Goal: Task Accomplishment & Management: Manage account settings

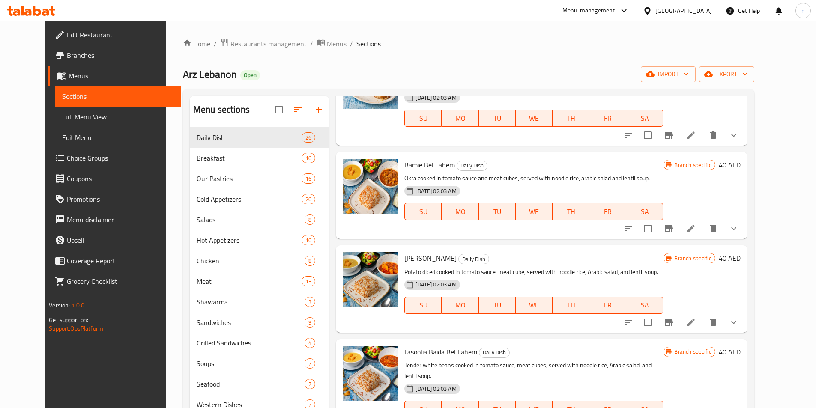
scroll to position [1285, 0]
click at [463, 189] on div "Menu items Add Sort Manage items [PERSON_NAME] Daily Dish Minced meat balls, co…" at bounding box center [538, 319] width 418 height 446
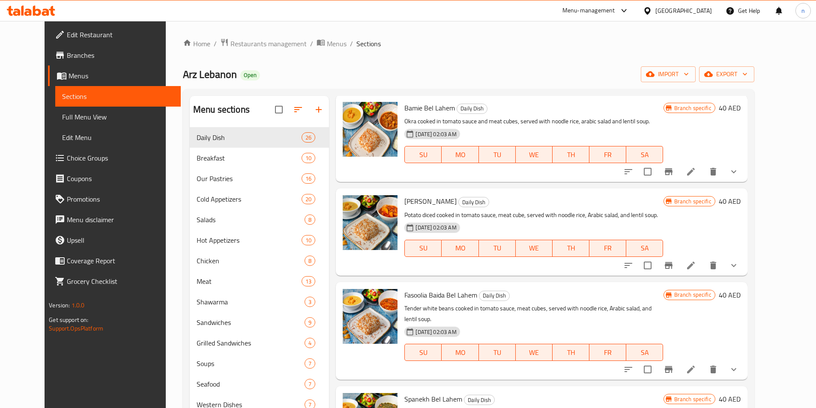
scroll to position [1328, 0]
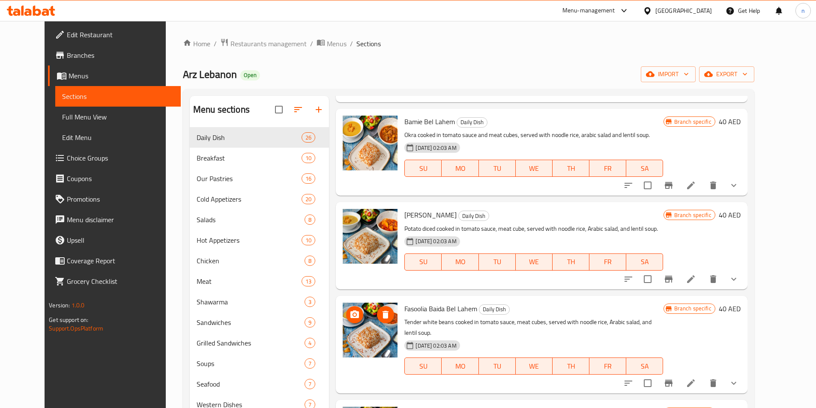
click at [352, 303] on img at bounding box center [370, 330] width 55 height 55
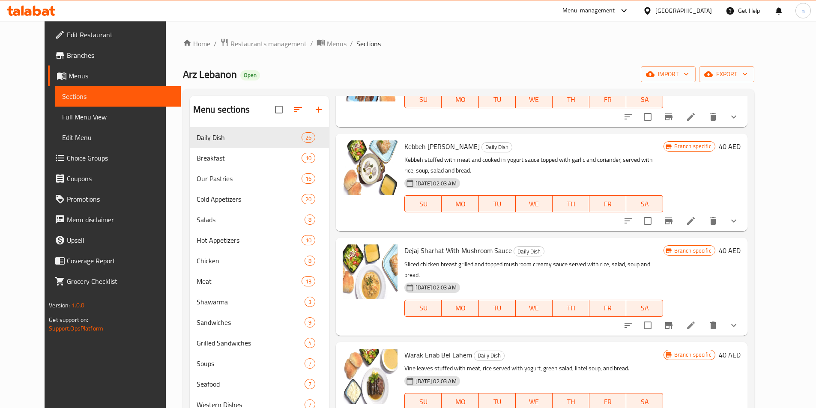
scroll to position [343, 0]
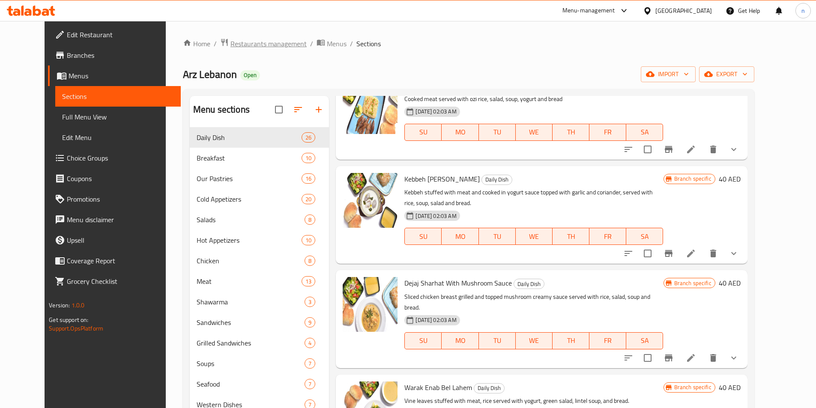
click at [235, 43] on span "Restaurants management" at bounding box center [269, 44] width 76 height 10
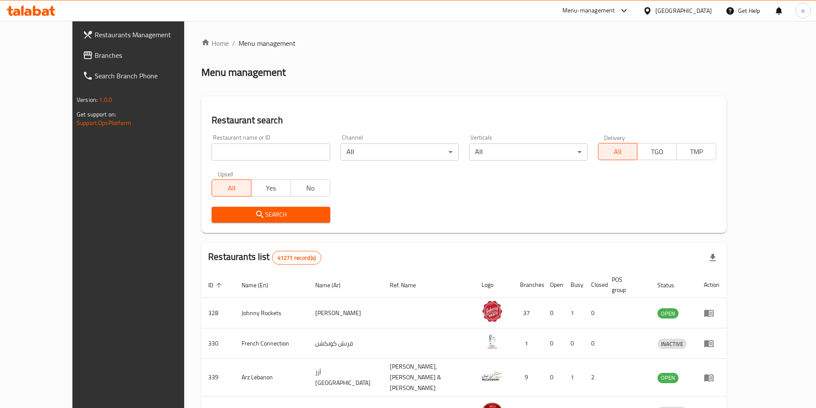
click at [95, 50] on span "Branches" at bounding box center [148, 55] width 107 height 10
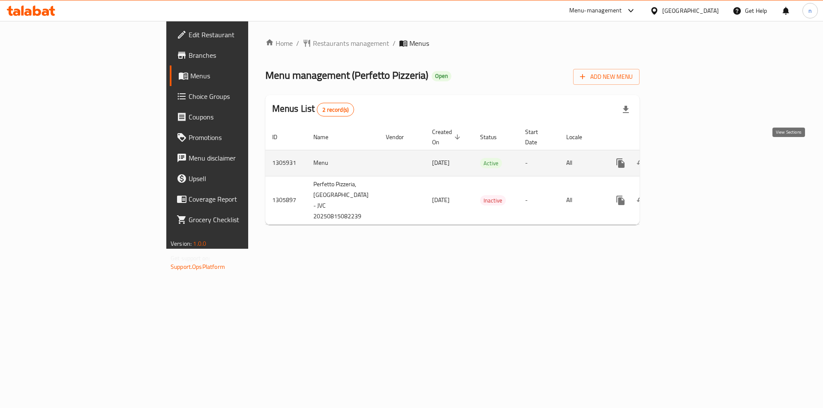
click at [687, 158] on icon "enhanced table" at bounding box center [682, 163] width 10 height 10
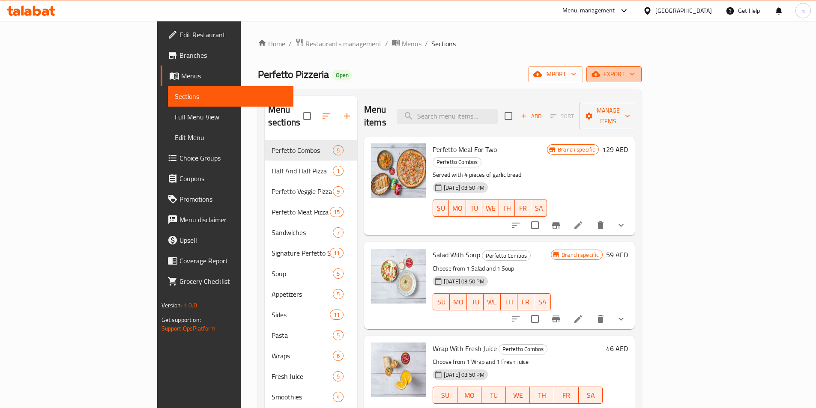
click at [635, 74] on span "export" at bounding box center [614, 74] width 42 height 11
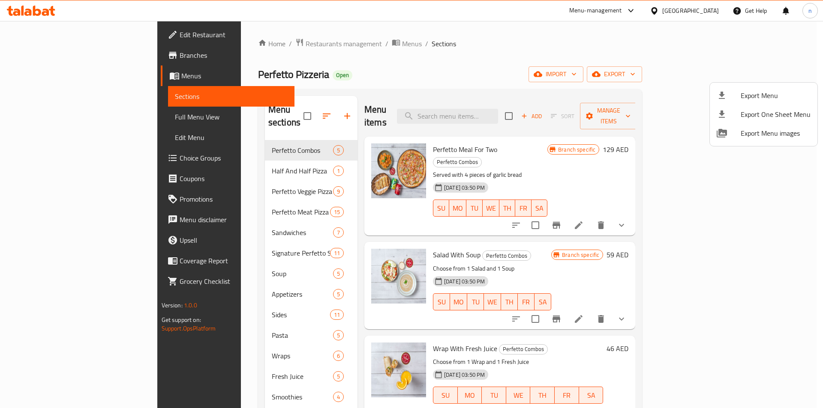
click at [42, 77] on div at bounding box center [411, 204] width 823 height 408
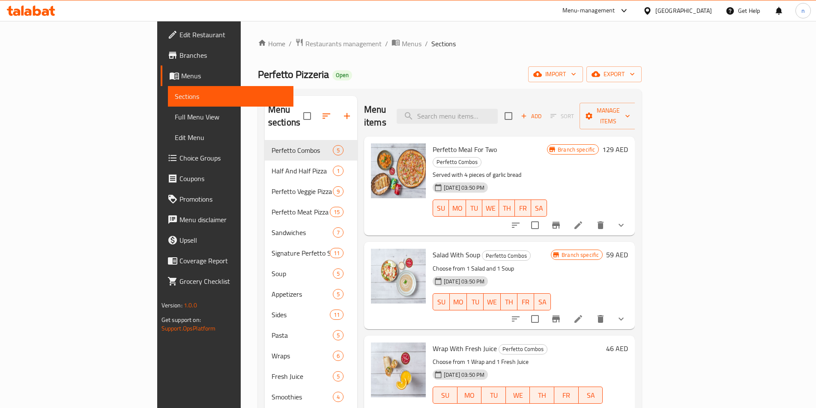
click at [181, 76] on span "Menus" at bounding box center [233, 76] width 105 height 10
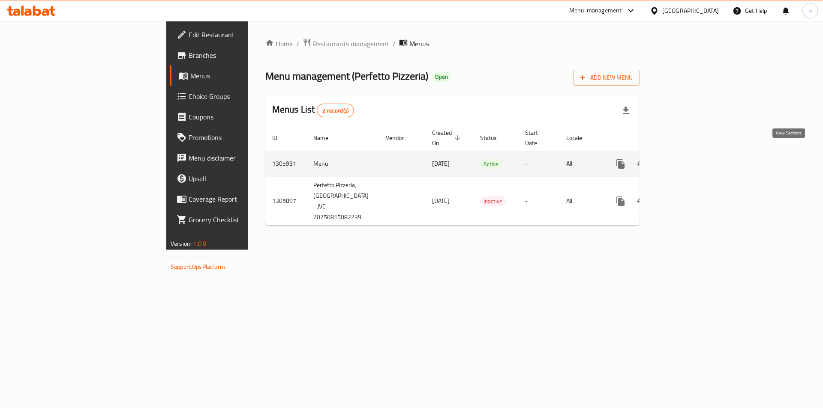
click at [687, 159] on icon "enhanced table" at bounding box center [682, 164] width 10 height 10
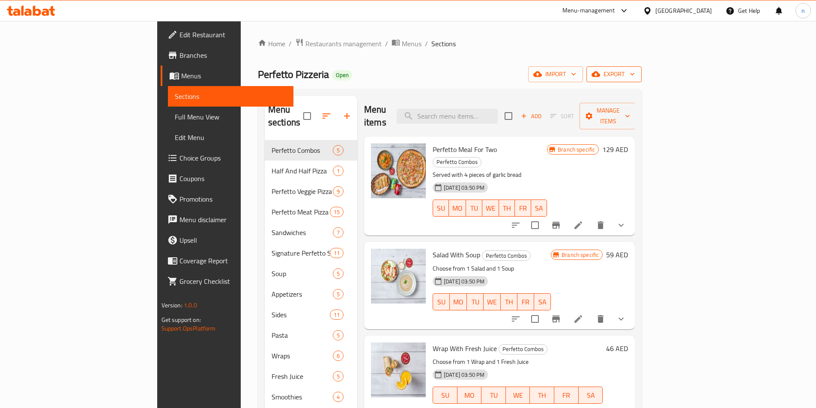
click at [635, 76] on span "export" at bounding box center [614, 74] width 42 height 11
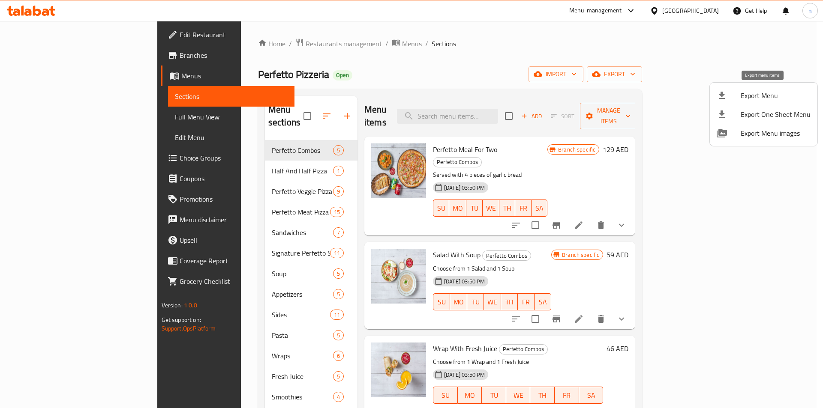
click at [755, 93] on span "Export Menu" at bounding box center [775, 95] width 70 height 10
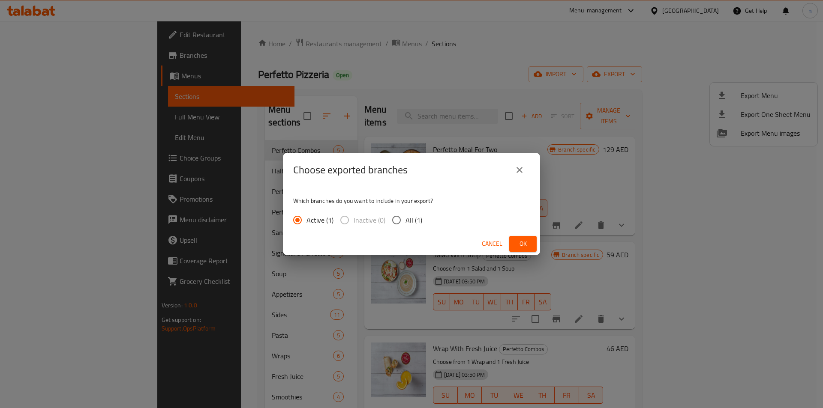
click at [392, 221] on input "All (1)" at bounding box center [396, 220] width 18 height 18
radio input "true"
click at [532, 243] on button "Ok" at bounding box center [522, 244] width 27 height 16
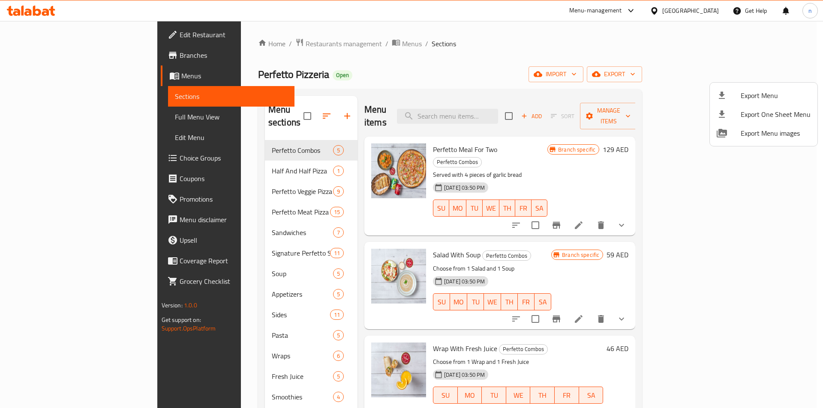
click at [48, 118] on div at bounding box center [411, 204] width 823 height 408
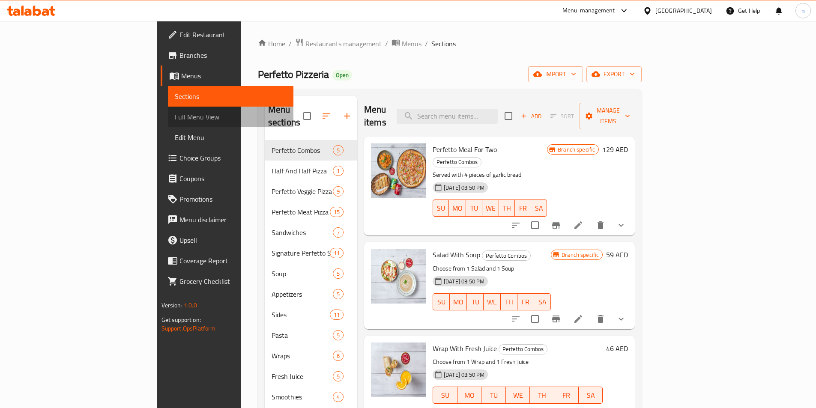
click at [175, 118] on span "Full Menu View" at bounding box center [231, 117] width 112 height 10
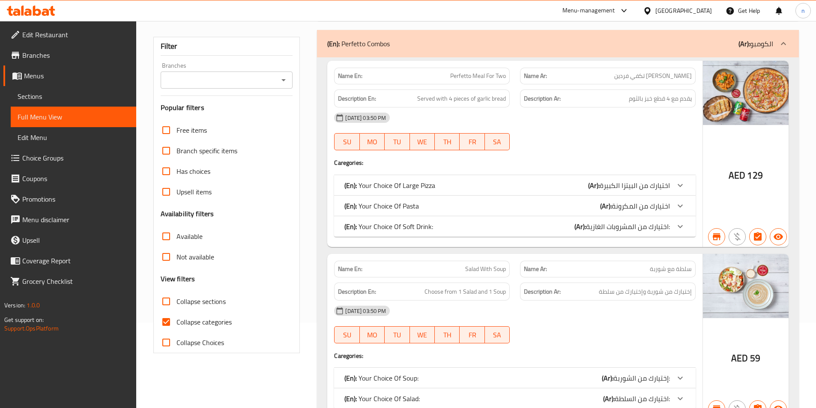
scroll to position [86, 0]
drag, startPoint x: 167, startPoint y: 323, endPoint x: 284, endPoint y: 277, distance: 125.5
click at [167, 322] on input "Collapse categories" at bounding box center [166, 322] width 21 height 21
checkbox input "false"
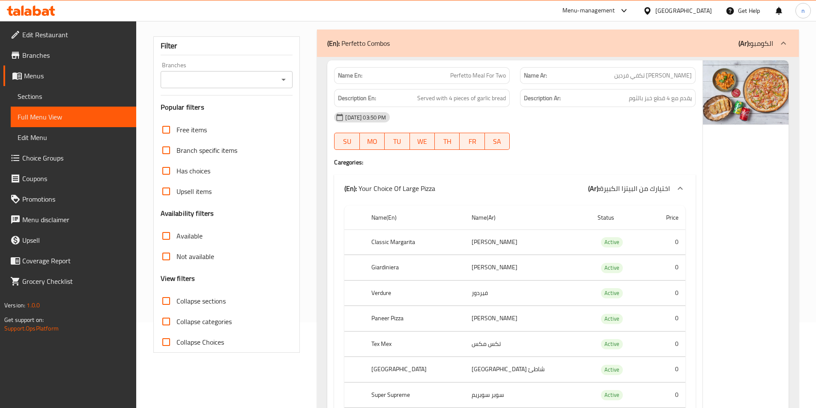
click at [249, 82] on input "Branches" at bounding box center [219, 80] width 113 height 12
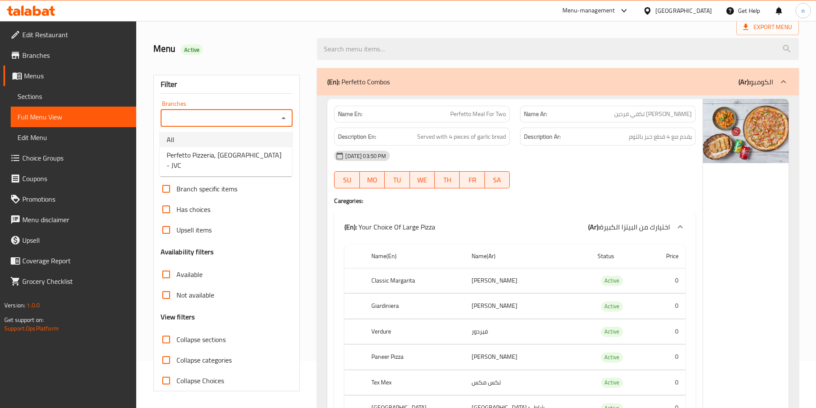
scroll to position [0, 0]
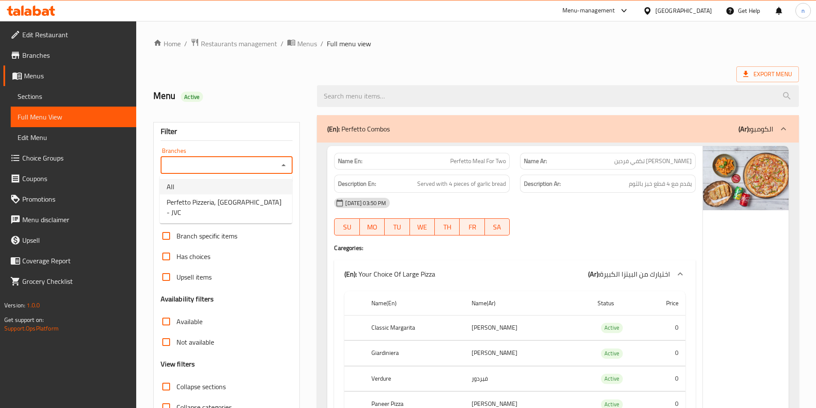
click at [288, 165] on icon "Close" at bounding box center [284, 165] width 10 height 10
click at [261, 165] on input "Branches" at bounding box center [219, 165] width 113 height 12
paste input "774241"
type input "7"
click at [242, 193] on li "All" at bounding box center [226, 186] width 132 height 15
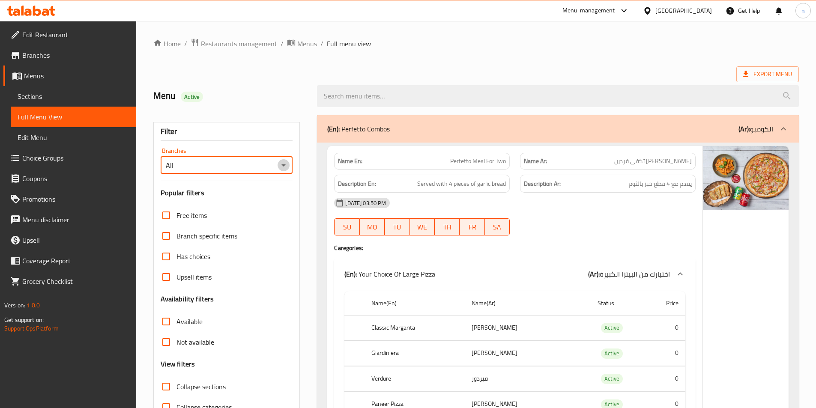
click at [279, 163] on icon "Open" at bounding box center [284, 165] width 10 height 10
click at [188, 170] on input "All" at bounding box center [219, 165] width 113 height 12
click at [281, 170] on icon "Open" at bounding box center [284, 165] width 10 height 10
click at [198, 212] on span "Perfetto Pizzeria, Jumeirah Village Circle - JVC" at bounding box center [226, 207] width 119 height 21
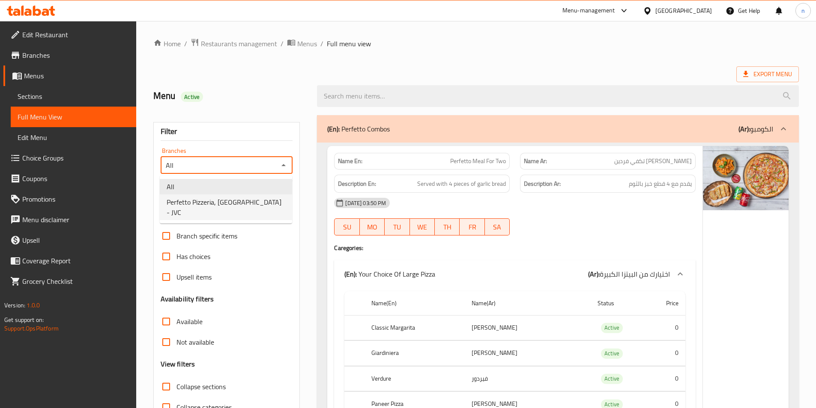
type input "Perfetto Pizzeria, Jumeirah Village Circle - JVC"
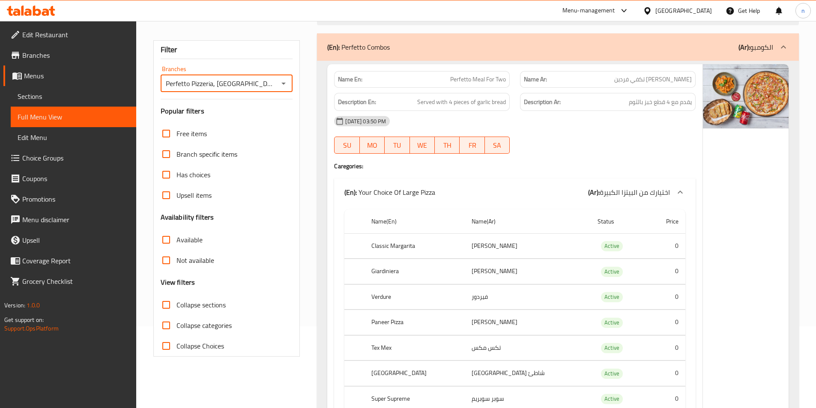
scroll to position [86, 0]
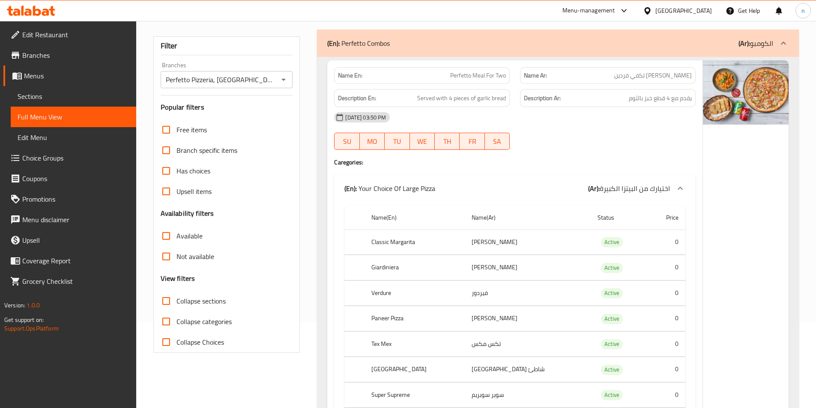
click at [284, 78] on icon "Open" at bounding box center [284, 80] width 10 height 10
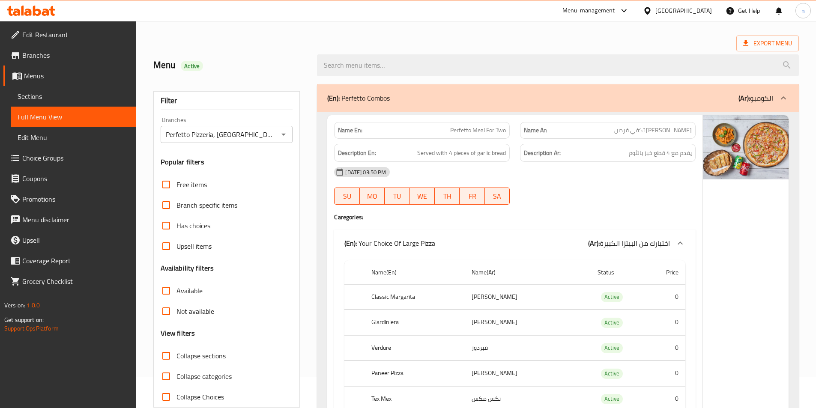
scroll to position [171, 0]
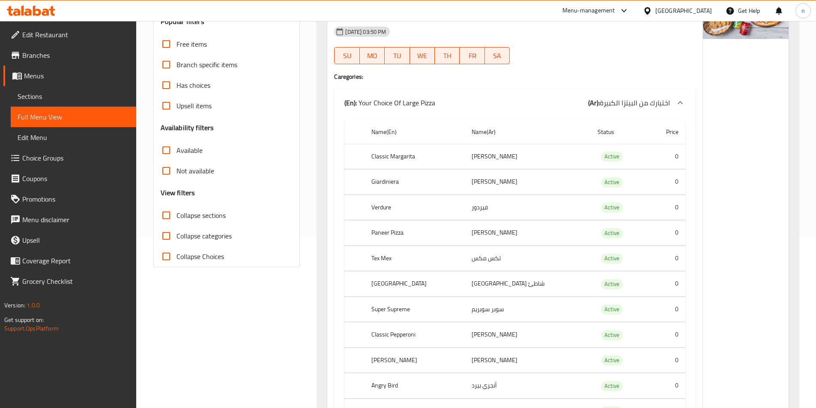
click at [171, 169] on input "Not available" at bounding box center [166, 171] width 21 height 21
checkbox input "true"
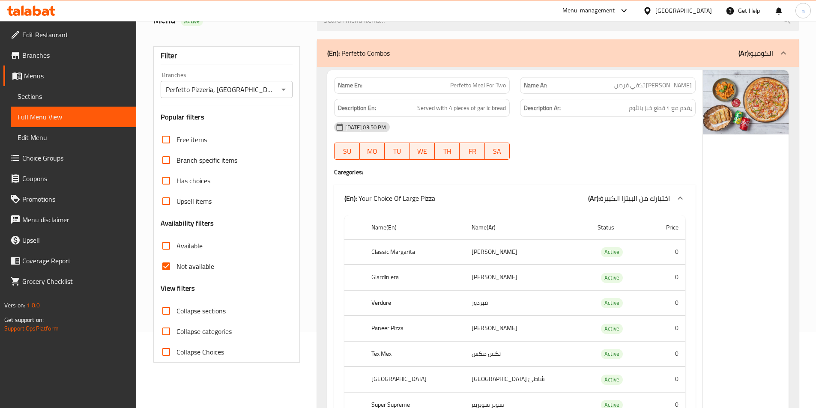
scroll to position [0, 0]
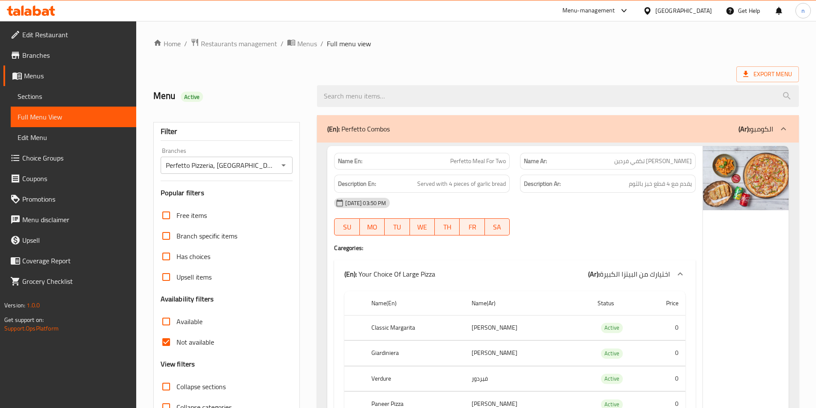
drag, startPoint x: 161, startPoint y: 323, endPoint x: 167, endPoint y: 342, distance: 19.4
click at [161, 323] on input "Available" at bounding box center [166, 322] width 21 height 21
checkbox input "true"
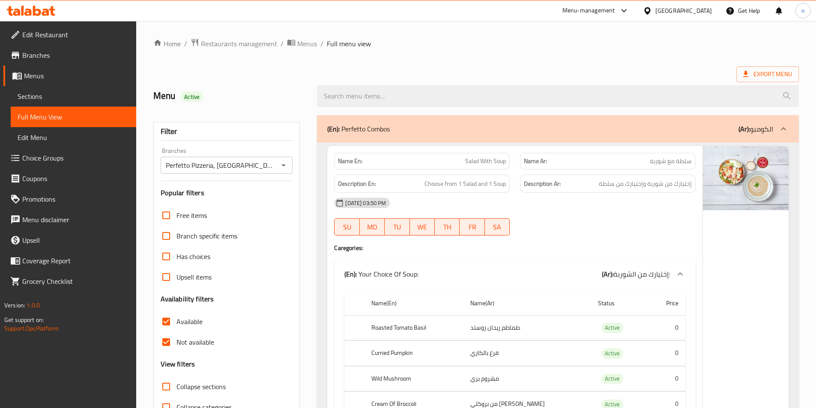
click at [165, 347] on input "Not available" at bounding box center [166, 342] width 21 height 21
checkbox input "false"
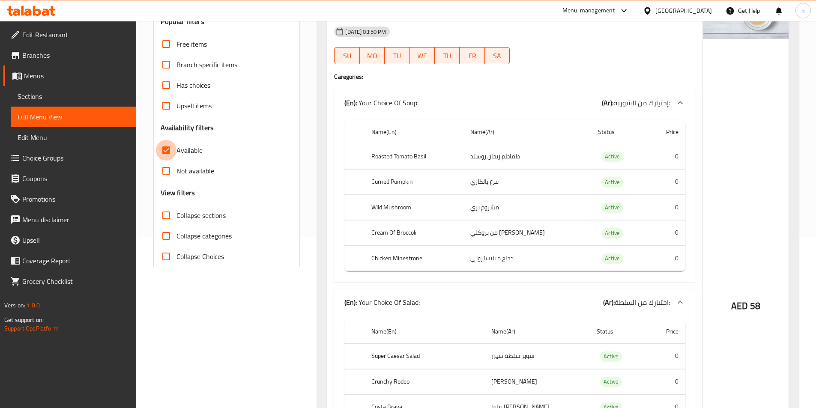
click at [170, 155] on input "Available" at bounding box center [166, 150] width 21 height 21
checkbox input "false"
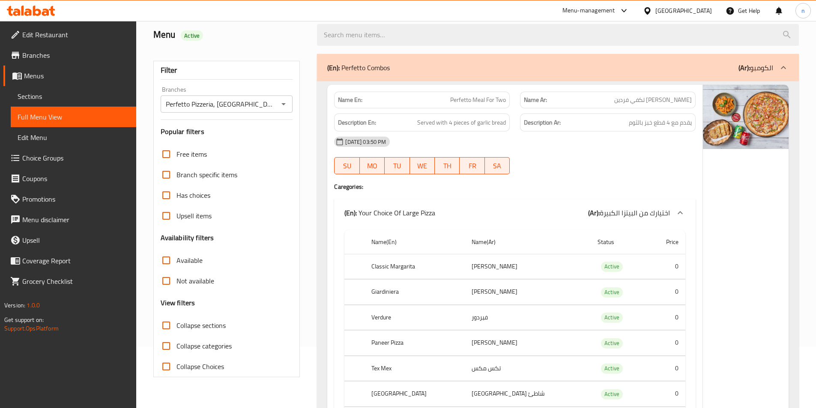
scroll to position [129, 0]
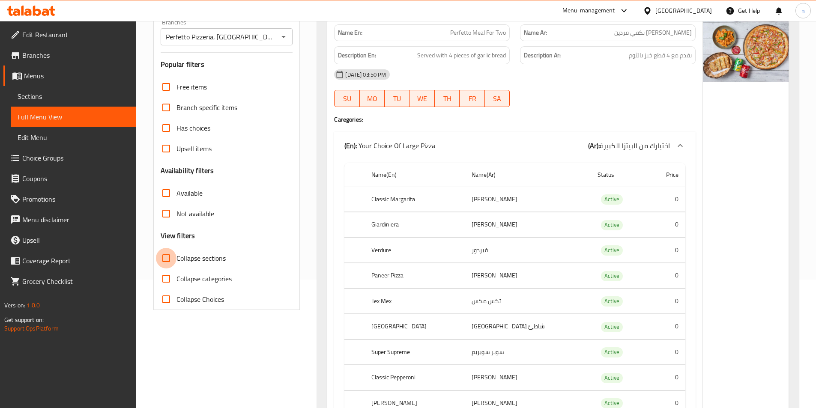
click at [168, 262] on input "Collapse sections" at bounding box center [166, 258] width 21 height 21
checkbox input "true"
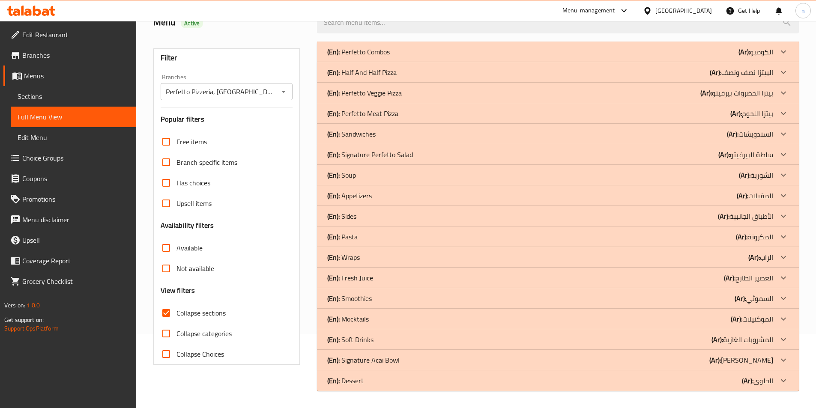
scroll to position [74, 0]
click at [40, 91] on span "Sections" at bounding box center [74, 96] width 112 height 10
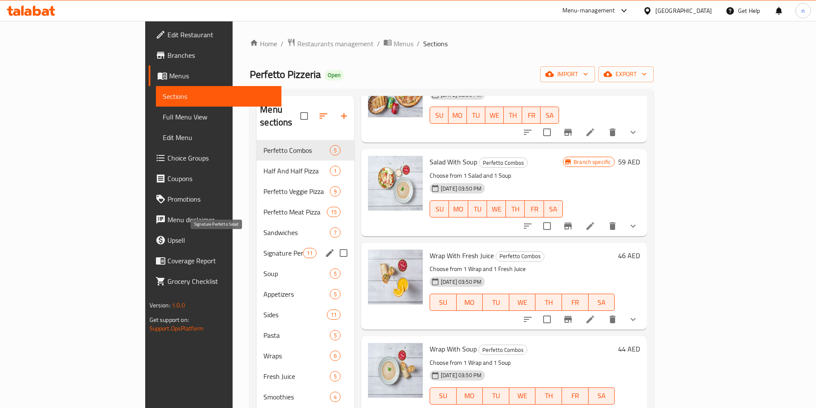
click at [264, 248] on span "Signature Perfetto Salad" at bounding box center [283, 253] width 39 height 10
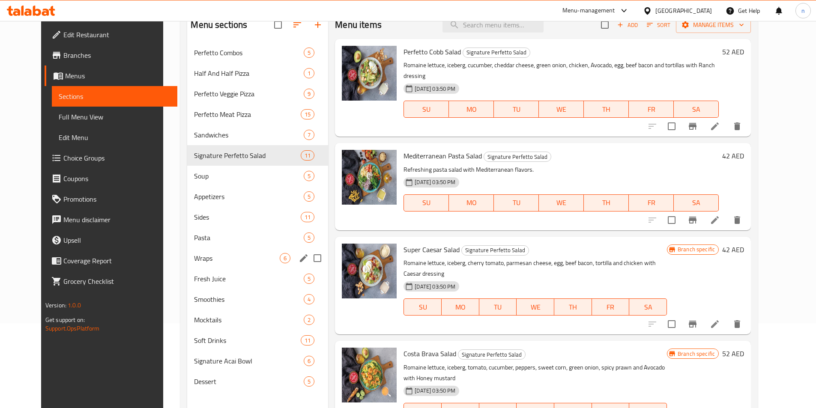
scroll to position [120, 0]
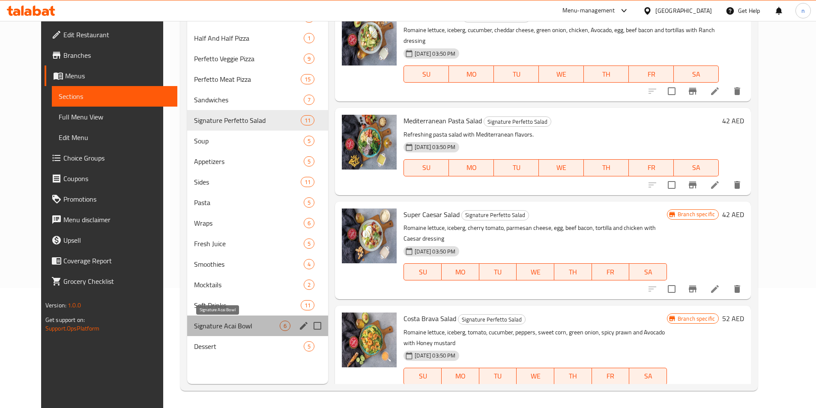
click at [218, 325] on span "Signature Acai Bowl" at bounding box center [237, 326] width 86 height 10
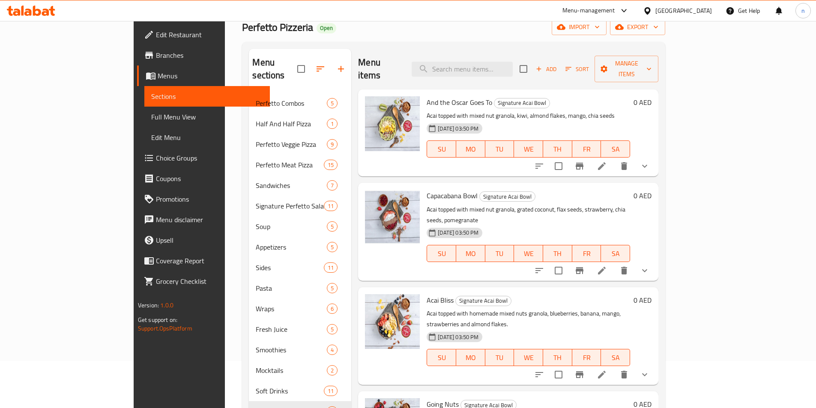
scroll to position [120, 0]
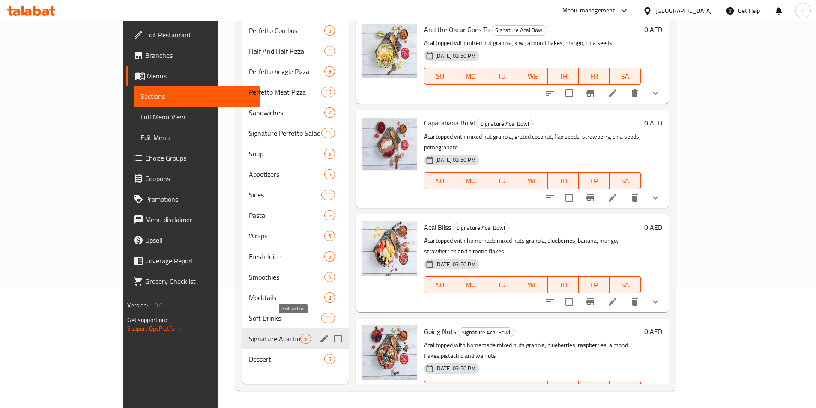
click at [319, 334] on icon "edit" at bounding box center [324, 339] width 10 height 10
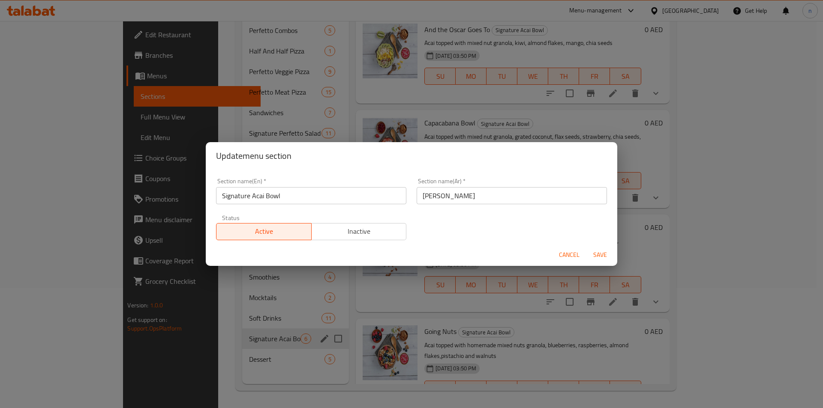
click at [149, 233] on div "Update menu section Section name(En)   * Signature Acai Bowl Section name(En) *…" at bounding box center [411, 204] width 823 height 408
click at [563, 254] on span "Cancel" at bounding box center [569, 255] width 21 height 11
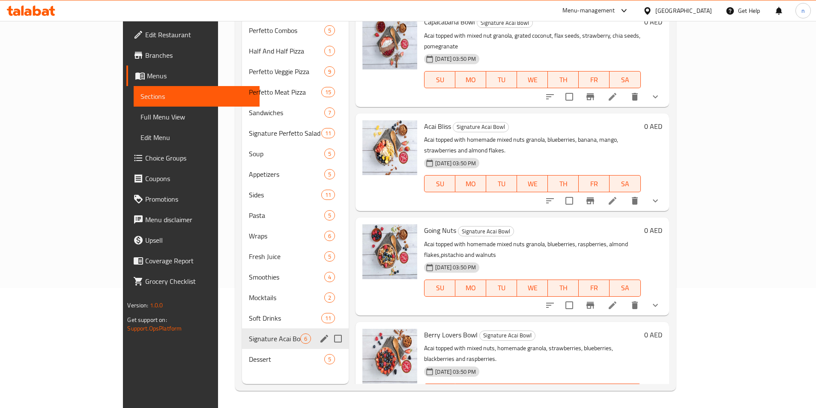
scroll to position [86, 0]
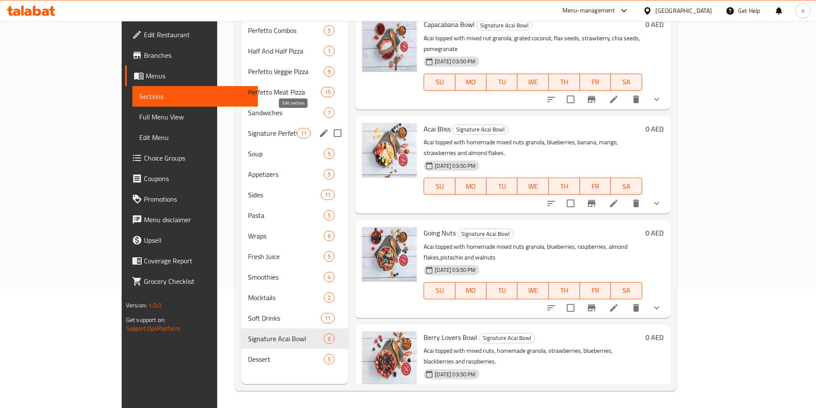
click at [320, 129] on icon "edit" at bounding box center [324, 133] width 8 height 8
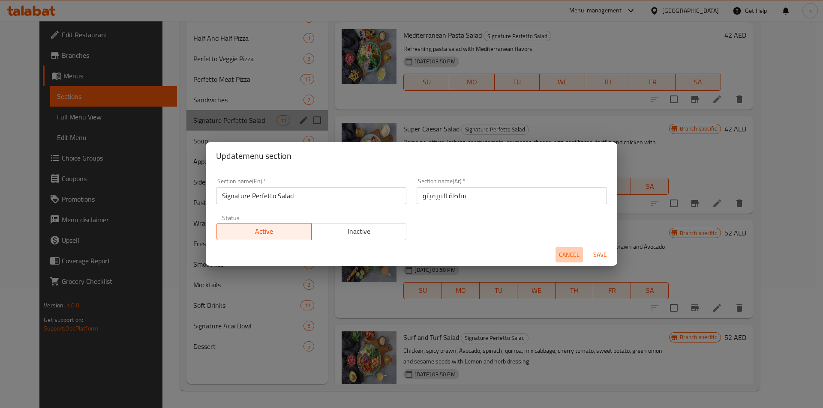
click at [564, 251] on span "Cancel" at bounding box center [569, 255] width 21 height 11
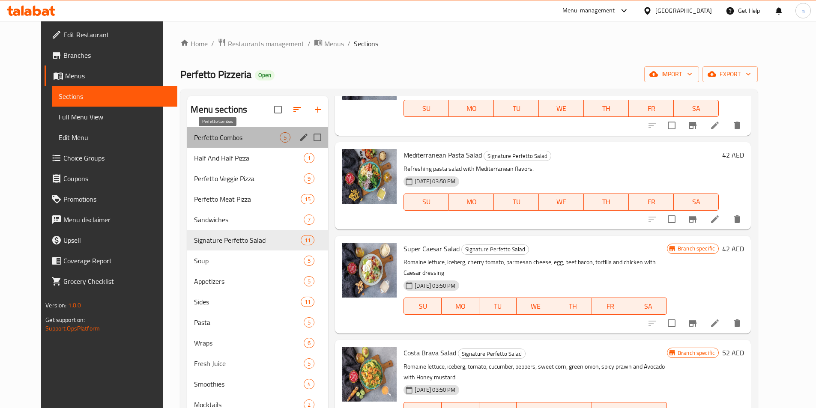
click at [207, 143] on div "Perfetto Combos 5" at bounding box center [257, 137] width 141 height 21
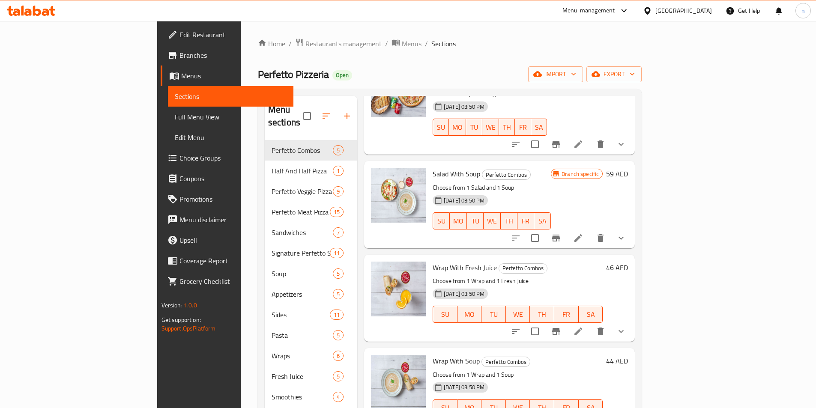
click at [241, 141] on div "Home / Restaurants management / Menus / Sections Perfetto Pizzeria Open import …" at bounding box center [450, 274] width 419 height 507
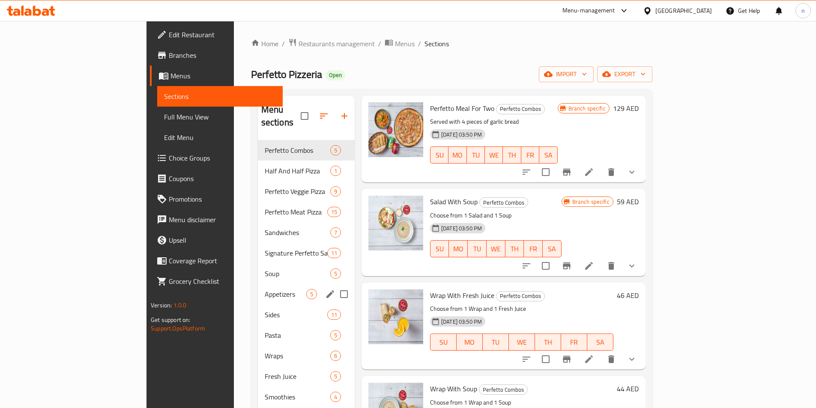
scroll to position [81, 0]
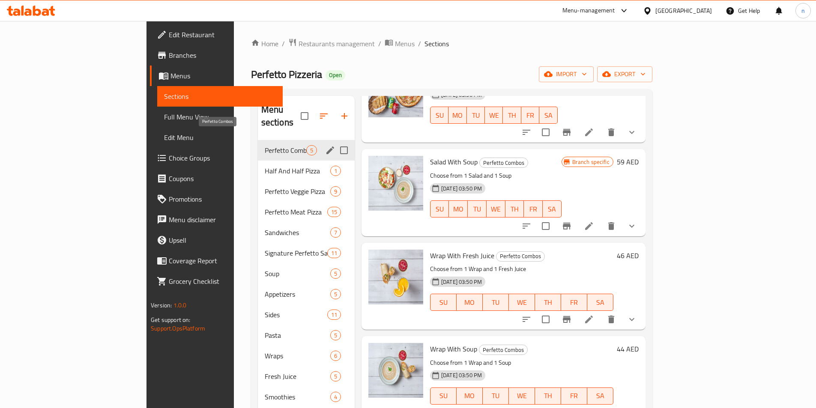
click at [265, 145] on span "Perfetto Combos" at bounding box center [286, 150] width 42 height 10
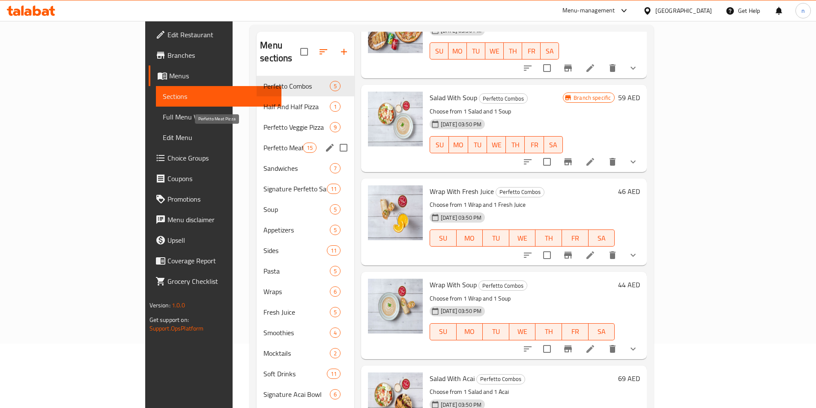
scroll to position [0, 0]
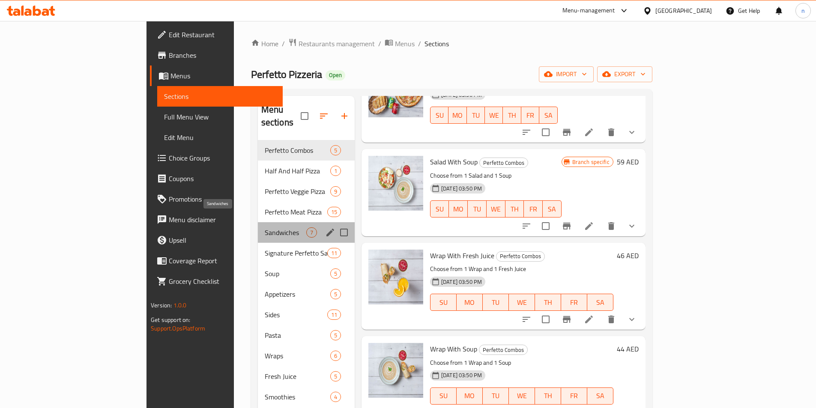
click at [265, 228] on span "Sandwiches" at bounding box center [286, 233] width 42 height 10
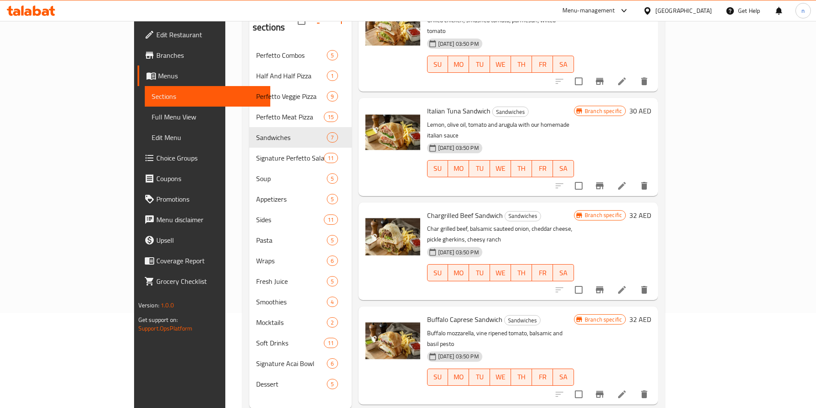
scroll to position [120, 0]
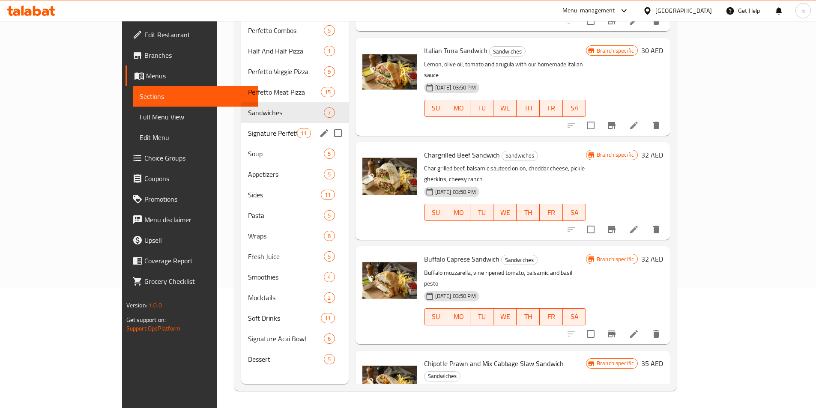
click at [241, 123] on div "Signature Perfetto Salad 11" at bounding box center [294, 133] width 107 height 21
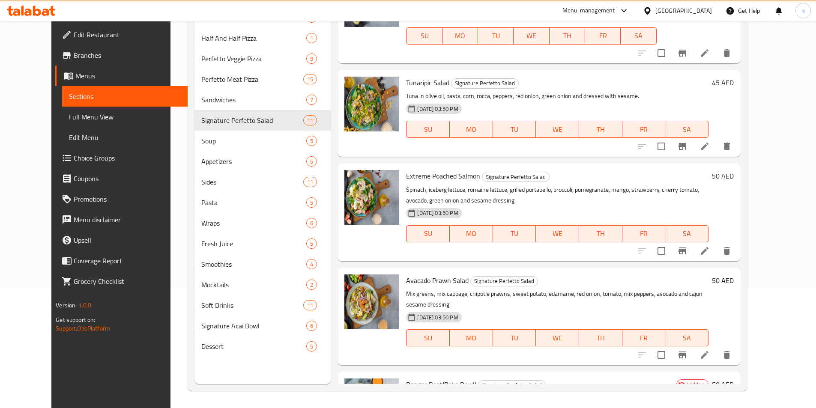
scroll to position [514, 0]
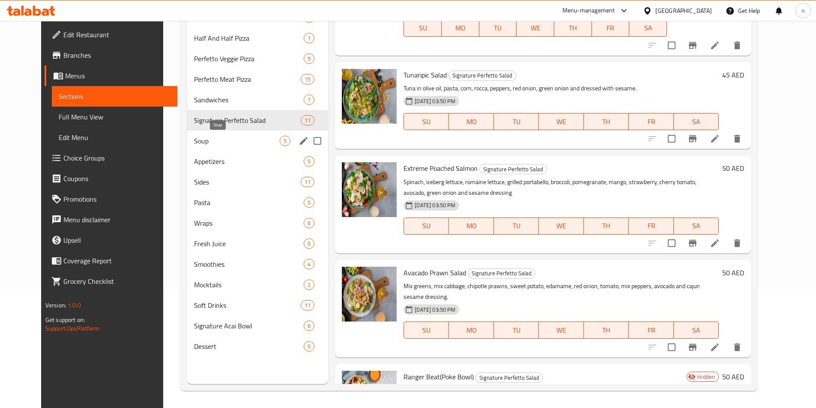
click at [213, 140] on span "Soup" at bounding box center [237, 141] width 86 height 10
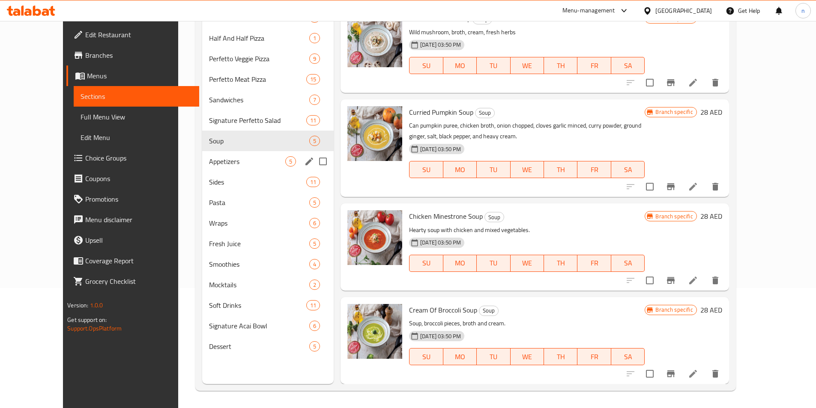
click at [209, 158] on span "Appetizers" at bounding box center [247, 161] width 76 height 10
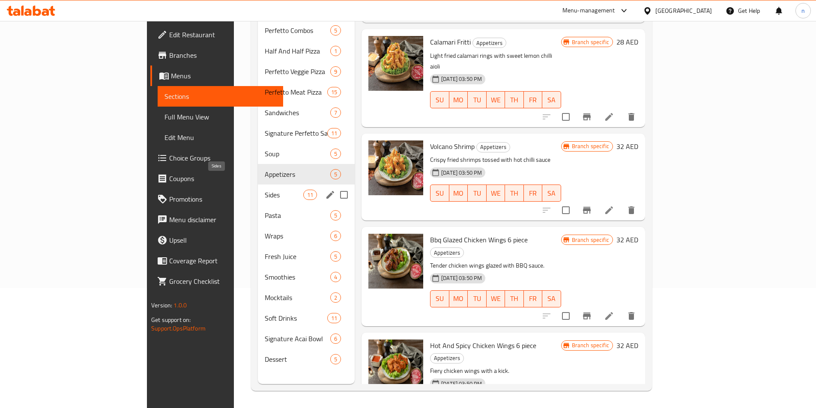
click at [265, 190] on span "Sides" at bounding box center [284, 195] width 39 height 10
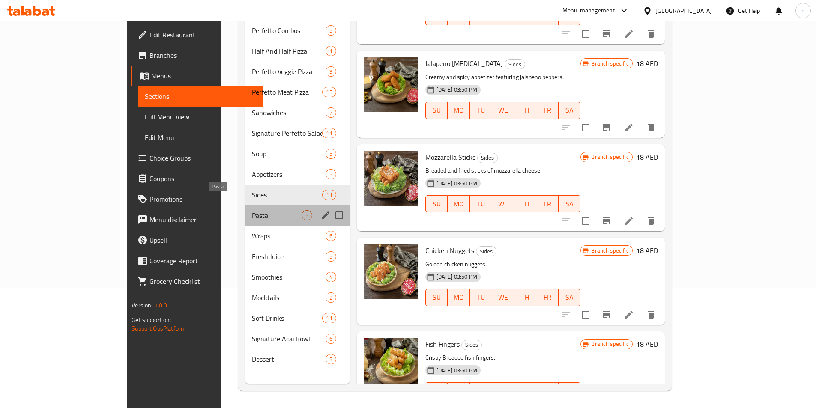
click at [252, 210] on span "Pasta" at bounding box center [277, 215] width 50 height 10
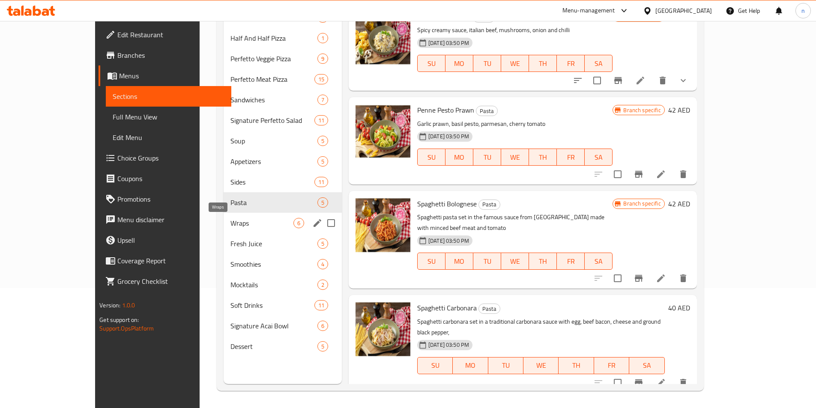
click at [231, 220] on span "Wraps" at bounding box center [262, 223] width 63 height 10
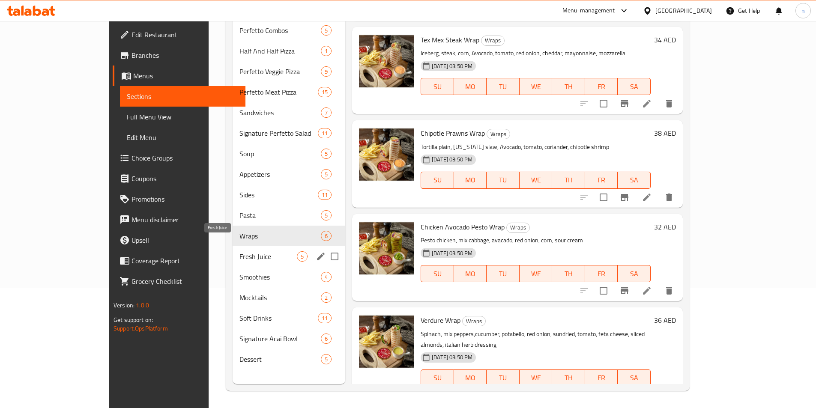
click at [240, 252] on span "Fresh Juice" at bounding box center [268, 257] width 57 height 10
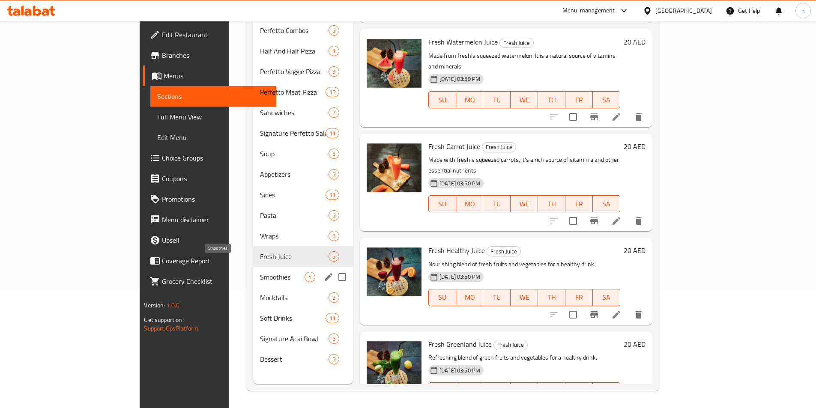
click at [260, 272] on span "Smoothies" at bounding box center [282, 277] width 45 height 10
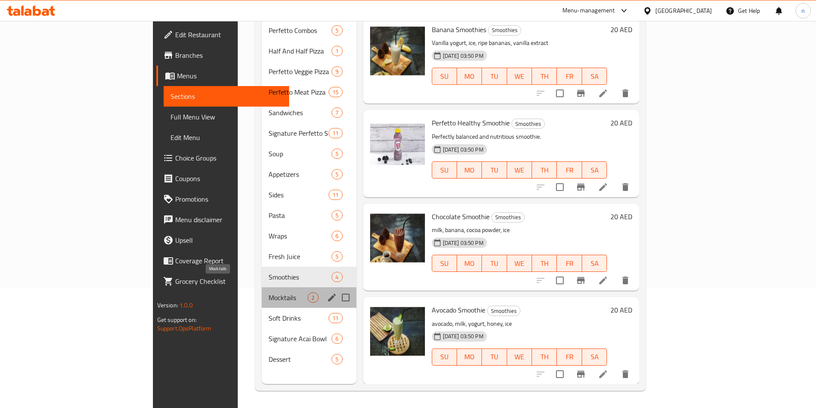
click at [269, 293] on span "Mocktails" at bounding box center [288, 298] width 39 height 10
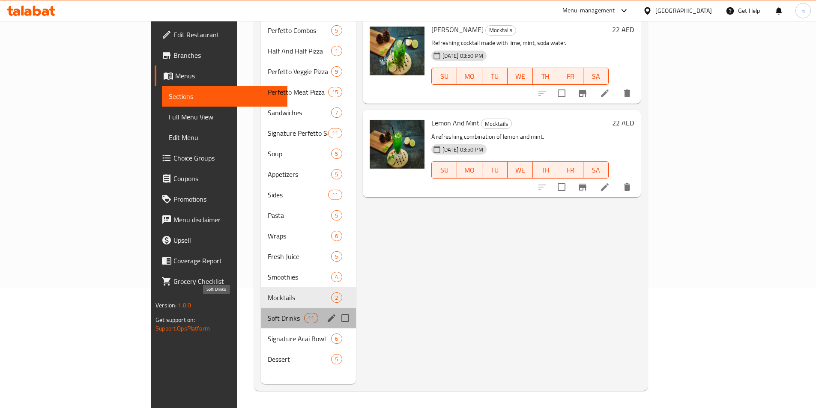
click at [268, 313] on span "Soft Drinks" at bounding box center [286, 318] width 36 height 10
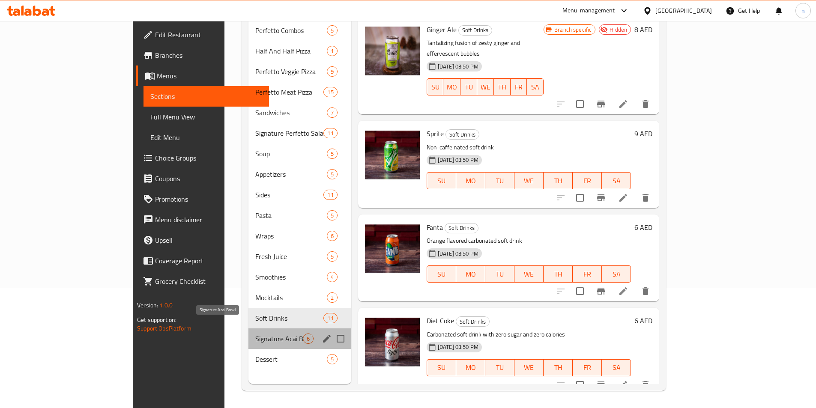
click at [255, 334] on span "Signature Acai Bowl" at bounding box center [279, 339] width 48 height 10
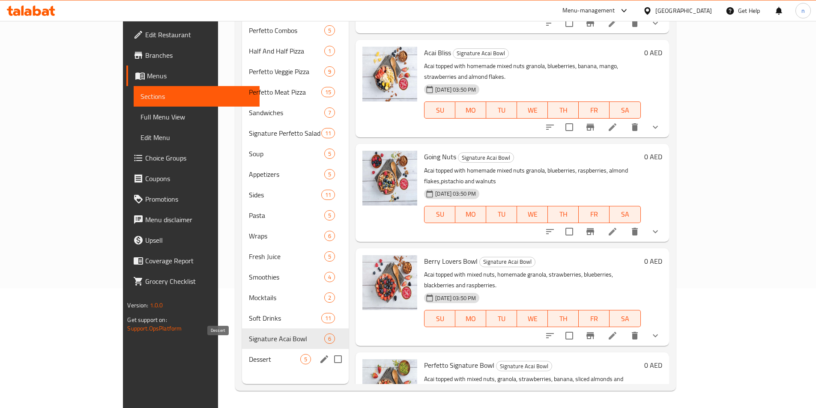
click at [249, 354] on span "Dessert" at bounding box center [274, 359] width 51 height 10
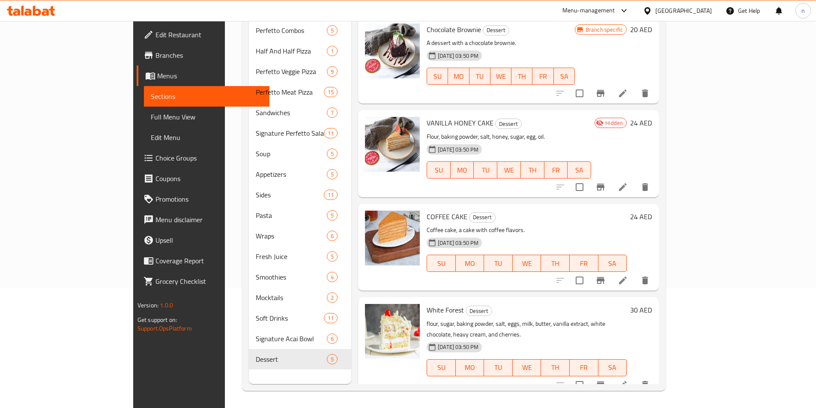
click at [225, 94] on div "Home / Restaurants management / Menus / Sections Perfetto Pizzeria Open import …" at bounding box center [454, 154] width 458 height 507
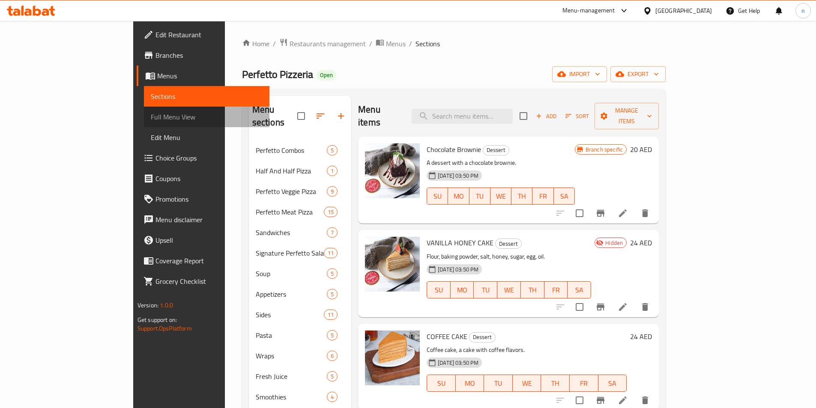
click at [151, 118] on span "Full Menu View" at bounding box center [207, 117] width 112 height 10
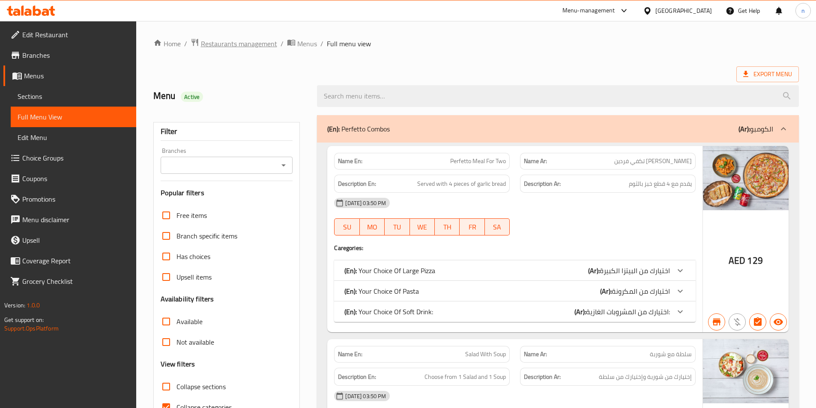
click at [247, 47] on span "Restaurants management" at bounding box center [239, 44] width 76 height 10
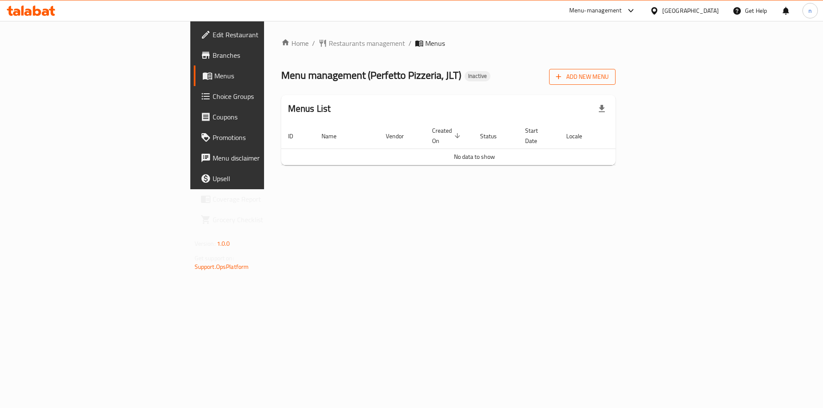
click at [608, 81] on span "Add New Menu" at bounding box center [582, 77] width 53 height 11
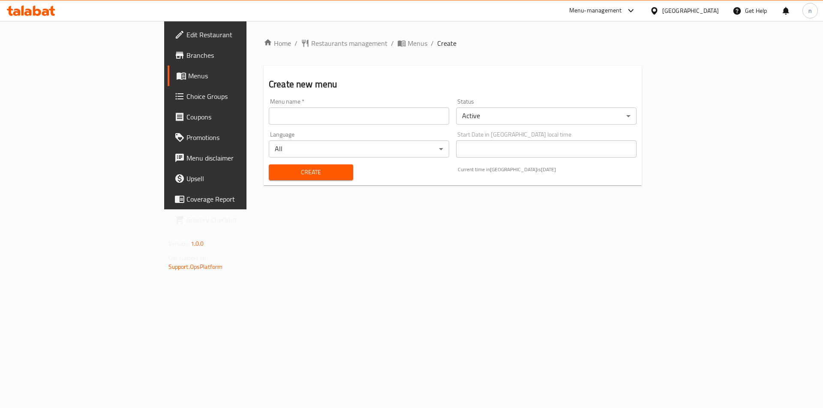
click at [281, 123] on input "text" at bounding box center [359, 116] width 180 height 17
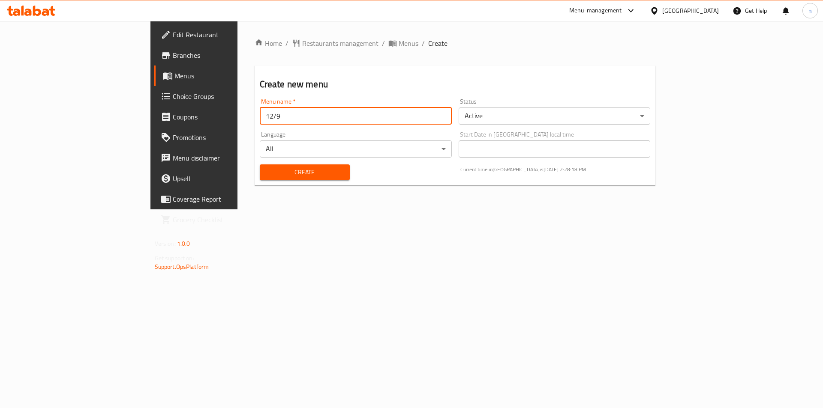
type input "12/9"
click at [260, 165] on button "Create" at bounding box center [305, 173] width 90 height 16
click at [174, 72] on span "Menus" at bounding box center [227, 76] width 107 height 10
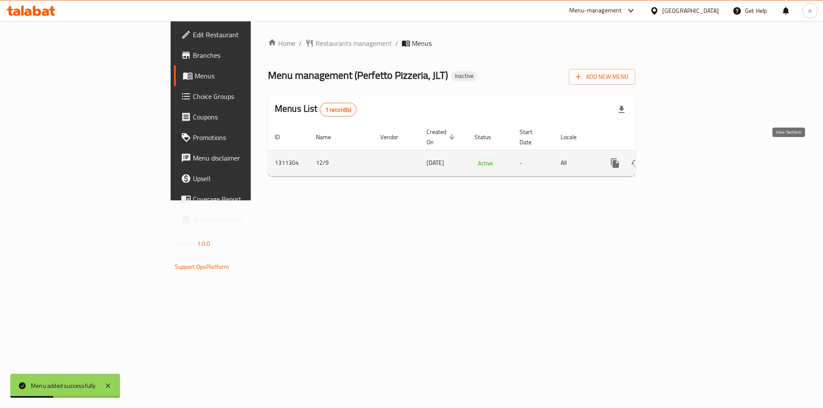
click at [680, 159] on icon "enhanced table" at bounding box center [677, 163] width 8 height 8
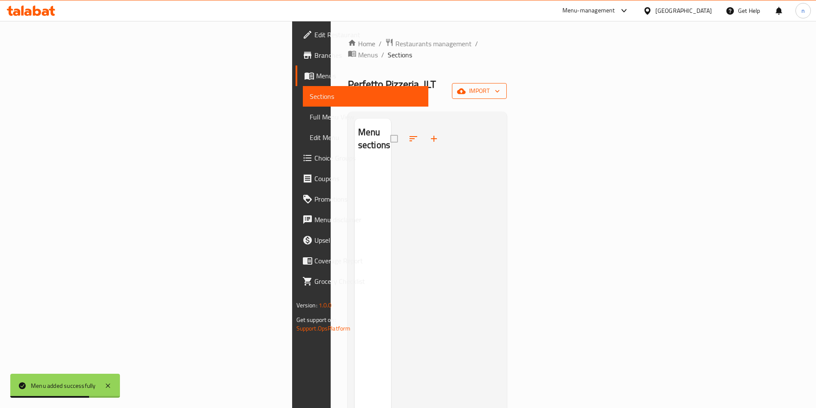
click at [500, 86] on span "import" at bounding box center [479, 91] width 41 height 11
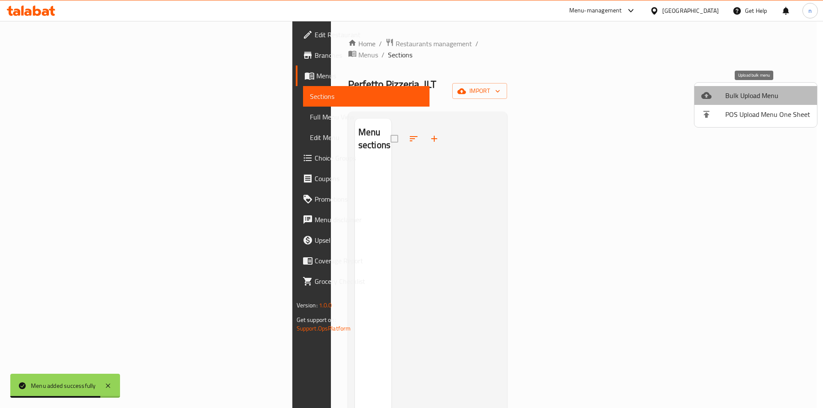
click at [768, 98] on span "Bulk Upload Menu" at bounding box center [767, 95] width 85 height 10
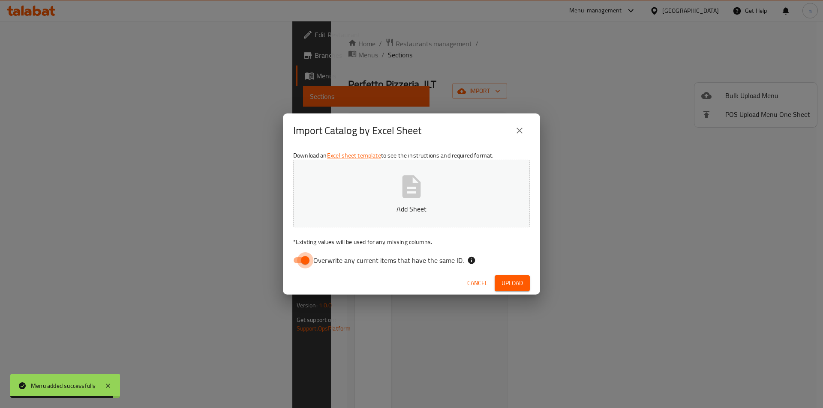
click at [304, 261] on input "Overwrite any current items that have the same ID." at bounding box center [305, 260] width 49 height 16
checkbox input "false"
click at [422, 212] on p "Add Sheet" at bounding box center [411, 209] width 210 height 10
click at [520, 288] on span "Upload" at bounding box center [511, 283] width 21 height 11
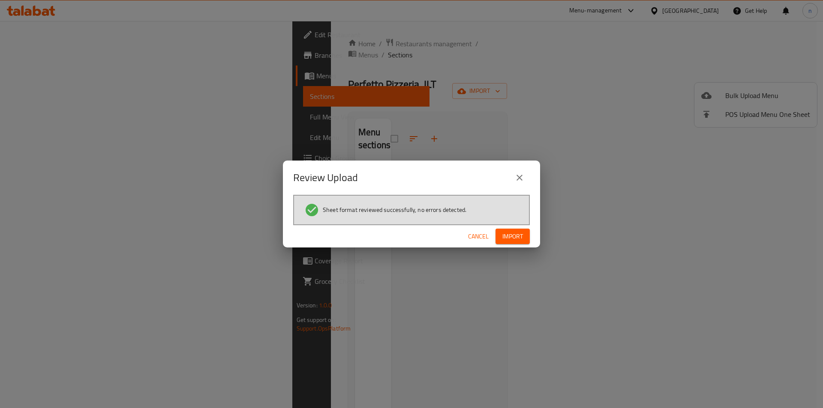
click at [513, 240] on span "Import" at bounding box center [512, 236] width 21 height 11
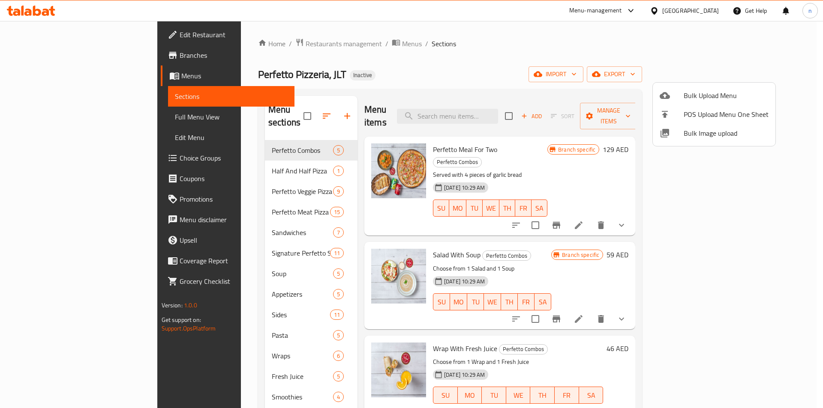
click at [549, 22] on div at bounding box center [411, 204] width 823 height 408
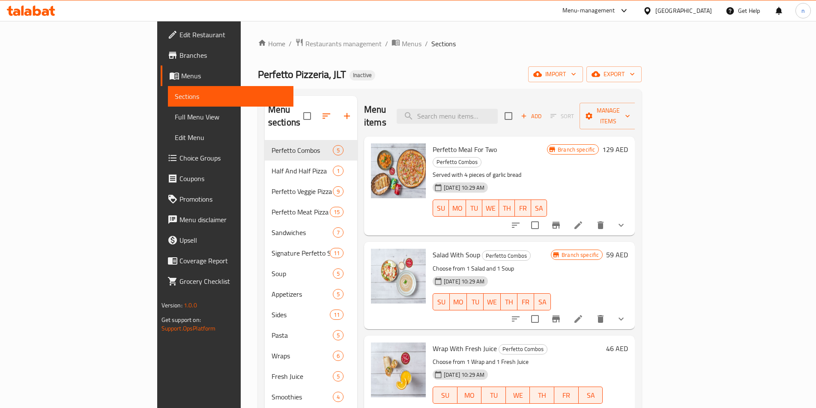
click at [175, 115] on span "Full Menu View" at bounding box center [231, 117] width 112 height 10
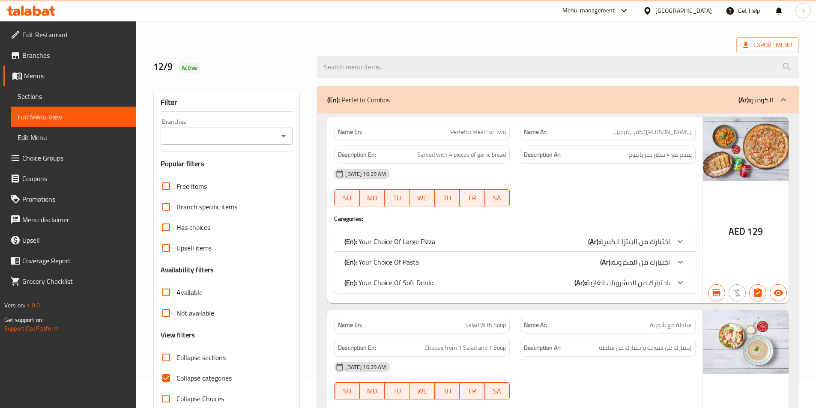
scroll to position [86, 0]
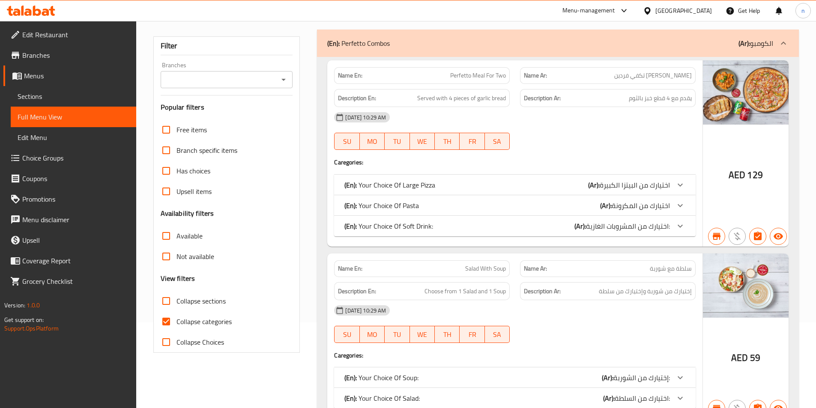
drag, startPoint x: 164, startPoint y: 321, endPoint x: 236, endPoint y: 121, distance: 212.5
click at [164, 321] on input "Collapse categories" at bounding box center [166, 322] width 21 height 21
checkbox input "false"
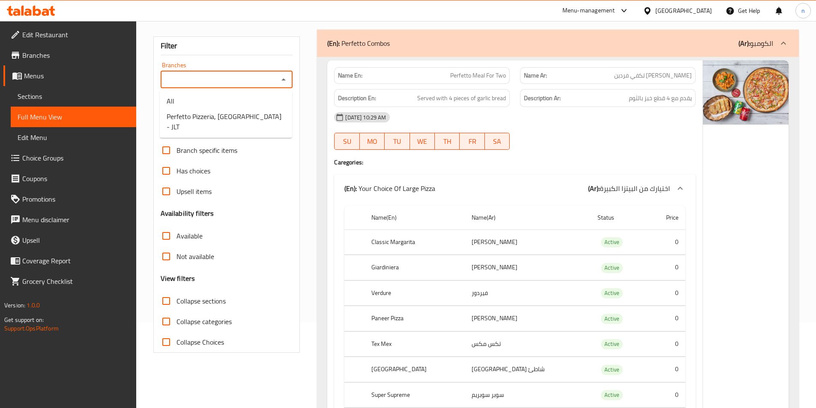
click at [219, 85] on input "Branches" at bounding box center [219, 80] width 113 height 12
drag, startPoint x: 239, startPoint y: 120, endPoint x: 244, endPoint y: 120, distance: 5.1
click at [240, 120] on span "Perfetto Pizzeria, Jumeirah Lakes Towers - JLT" at bounding box center [226, 121] width 119 height 21
type input "Perfetto Pizzeria, Jumeirah Lakes Towers - JLT"
click at [287, 85] on button "Open" at bounding box center [284, 80] width 12 height 12
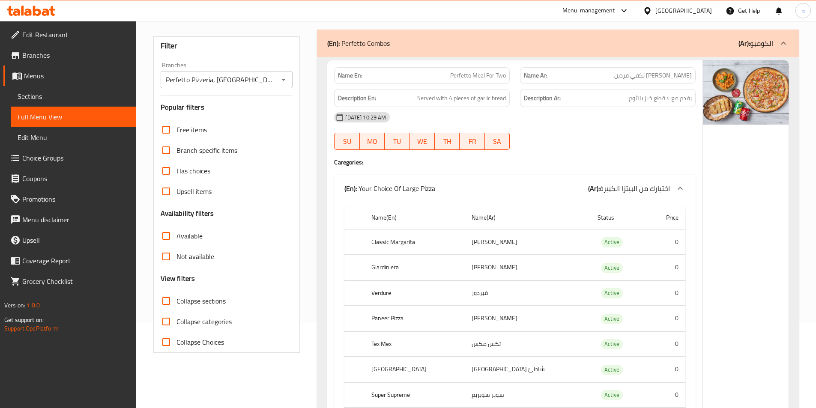
click at [276, 100] on div "Filter Branches Perfetto Pizzeria, Jumeirah Lakes Towers - JLT Branches Popular…" at bounding box center [226, 194] width 147 height 317
click at [168, 257] on input "Not available" at bounding box center [166, 256] width 21 height 21
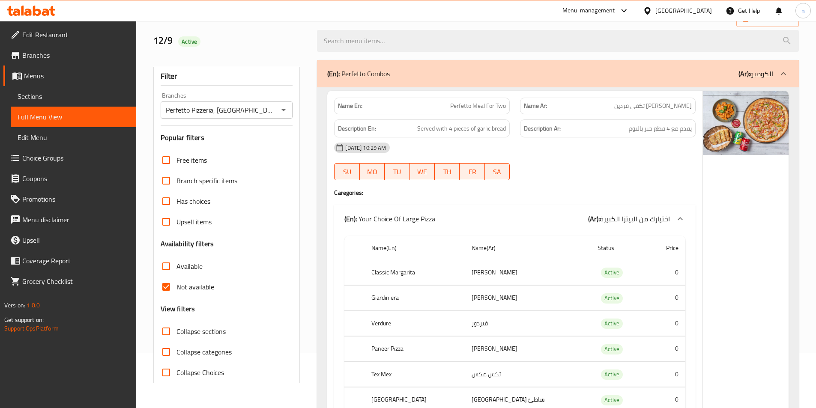
scroll to position [0, 0]
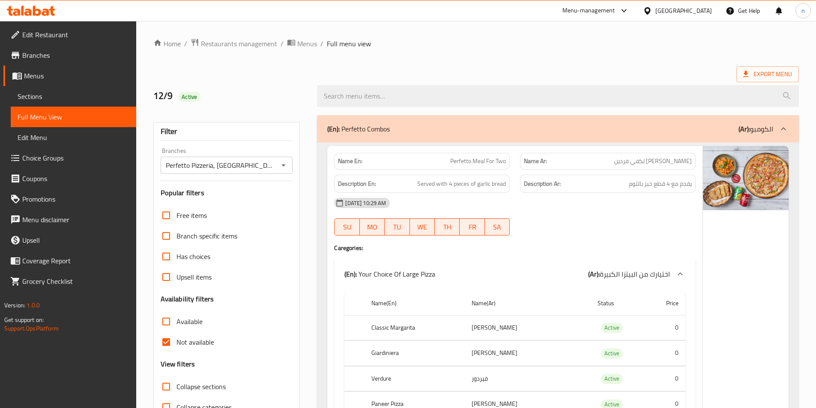
drag, startPoint x: 171, startPoint y: 342, endPoint x: 169, endPoint y: 321, distance: 21.1
click at [171, 342] on input "Not available" at bounding box center [166, 342] width 21 height 21
checkbox input "false"
click at [169, 321] on input "Available" at bounding box center [166, 322] width 21 height 21
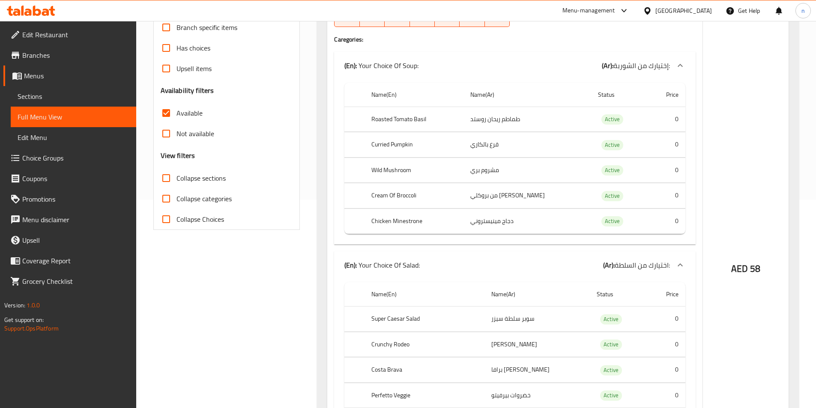
scroll to position [86, 0]
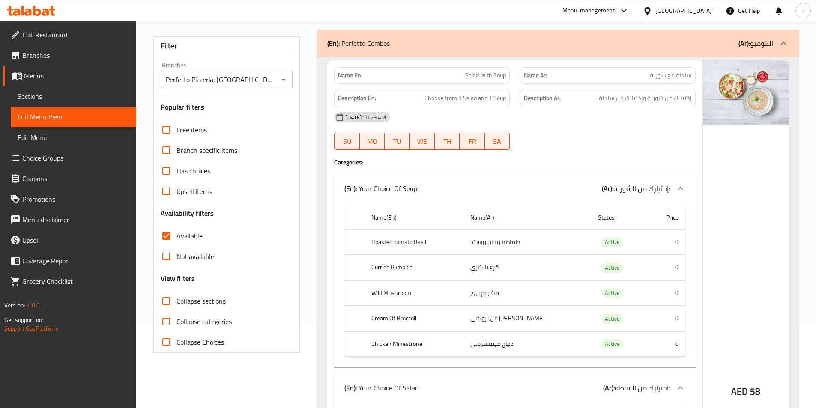
click at [163, 237] on input "Available" at bounding box center [166, 236] width 21 height 21
checkbox input "false"
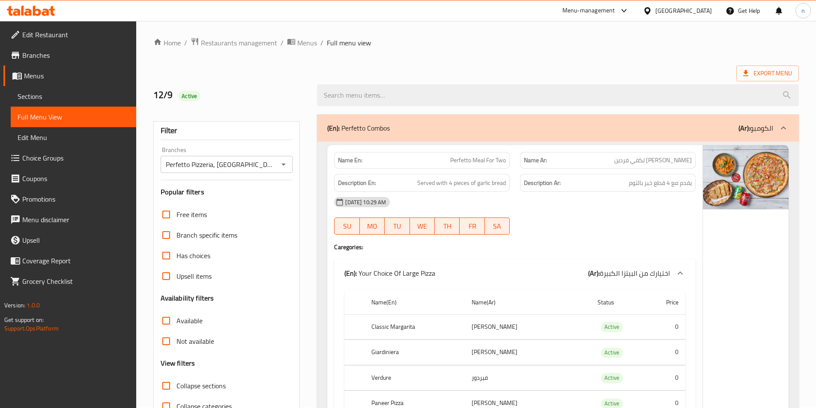
scroll to position [0, 0]
click at [65, 36] on span "Edit Restaurant" at bounding box center [75, 35] width 107 height 10
